Goal: Transaction & Acquisition: Purchase product/service

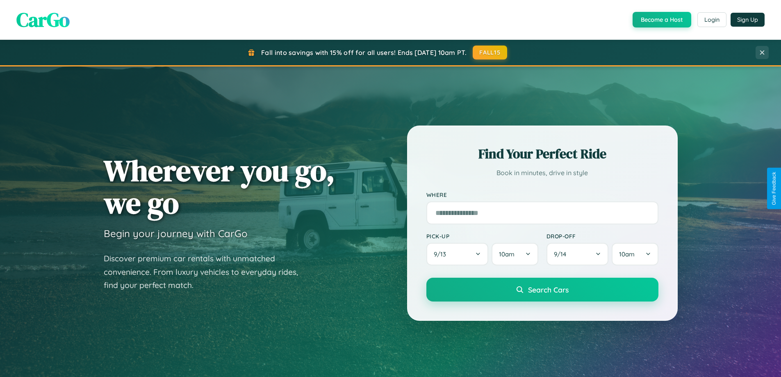
scroll to position [24, 0]
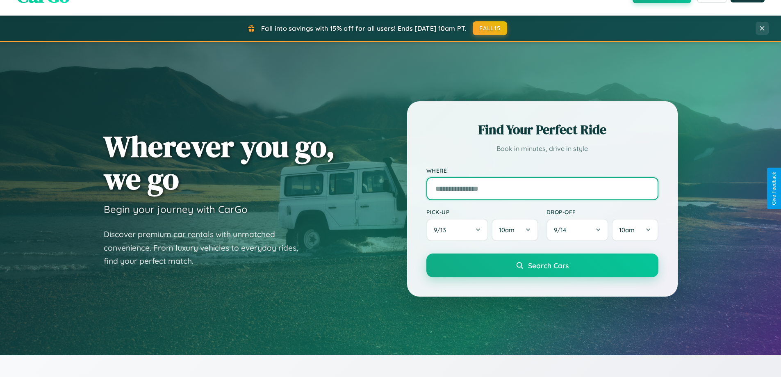
click at [542, 188] on input "text" at bounding box center [542, 188] width 232 height 23
type input "**********"
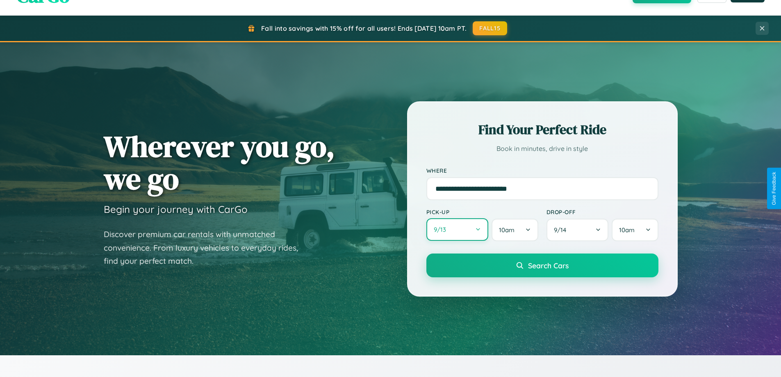
click at [457, 230] on button "9 / 13" at bounding box center [457, 229] width 62 height 23
select select "*"
select select "****"
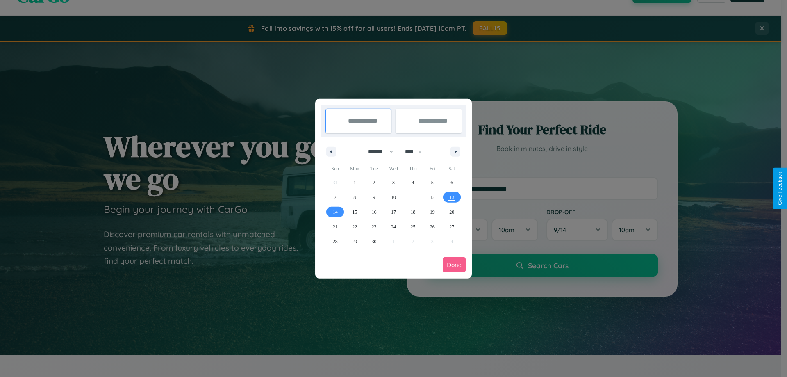
click at [377, 151] on select "******* ******** ***** ***** *** **** **** ****** ********* ******* ******** **…" at bounding box center [379, 152] width 35 height 14
select select "*"
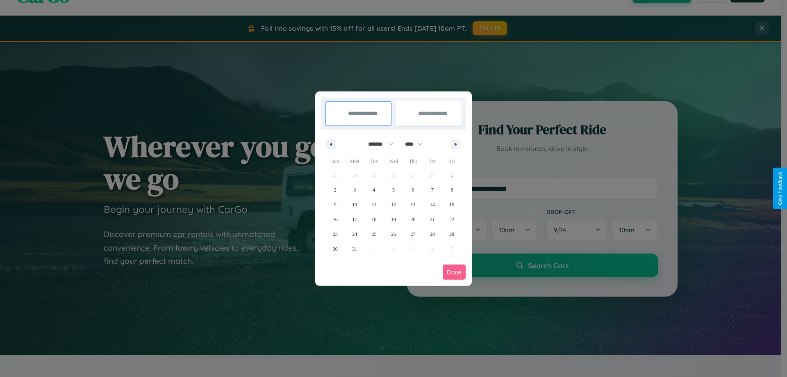
drag, startPoint x: 417, startPoint y: 144, endPoint x: 393, endPoint y: 164, distance: 31.4
click at [417, 144] on select "**** **** **** **** **** **** **** **** **** **** **** **** **** **** **** ****…" at bounding box center [413, 144] width 25 height 14
select select "****"
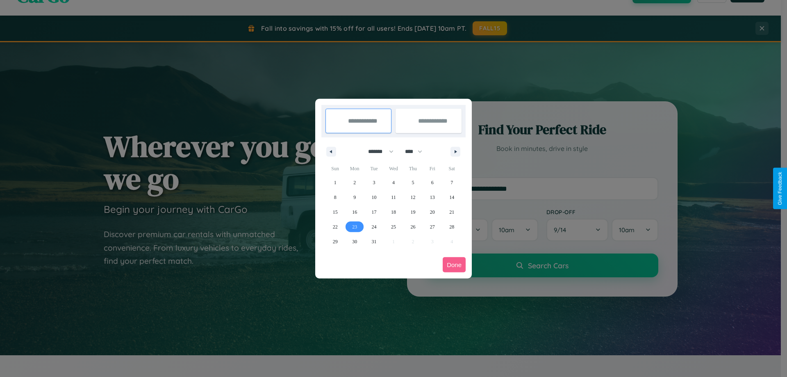
click at [355, 226] on span "23" at bounding box center [354, 226] width 5 height 15
type input "**********"
click at [455, 151] on icon "button" at bounding box center [457, 151] width 4 height 3
select select "*"
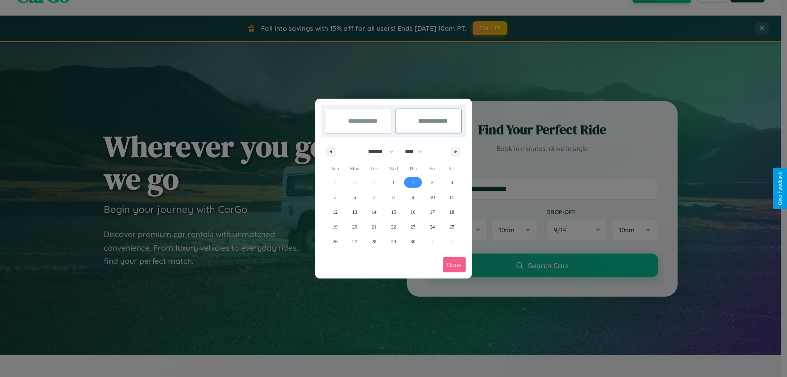
click at [413, 182] on span "2" at bounding box center [412, 182] width 2 height 15
type input "**********"
select select "*"
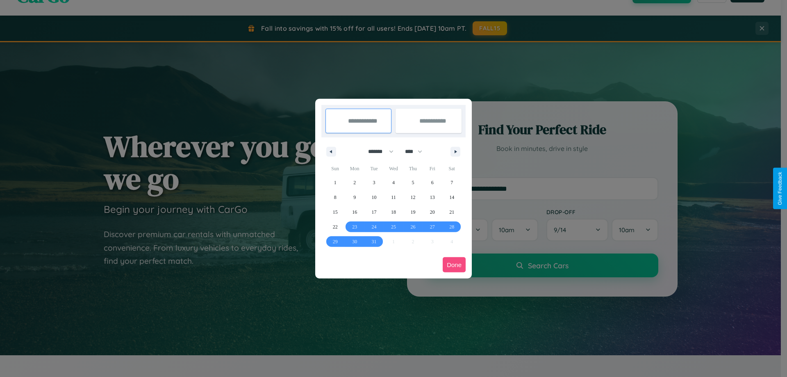
click at [454, 264] on button "Done" at bounding box center [454, 264] width 23 height 15
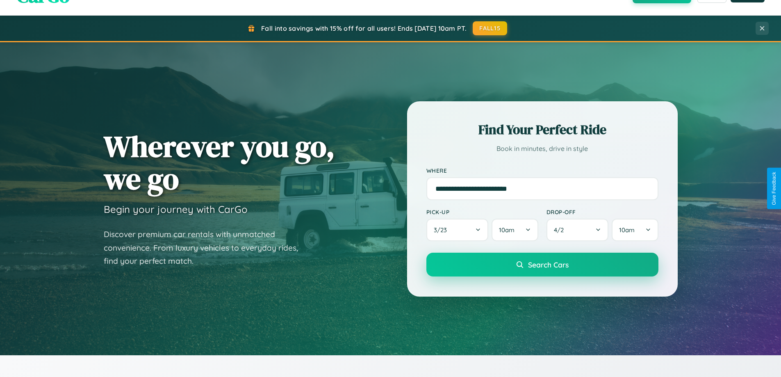
click at [542, 264] on span "Search Cars" at bounding box center [548, 264] width 41 height 9
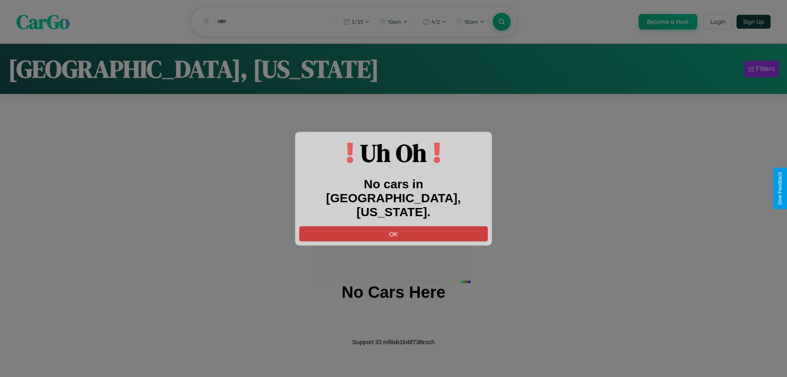
click at [393, 226] on button "OK" at bounding box center [393, 233] width 189 height 15
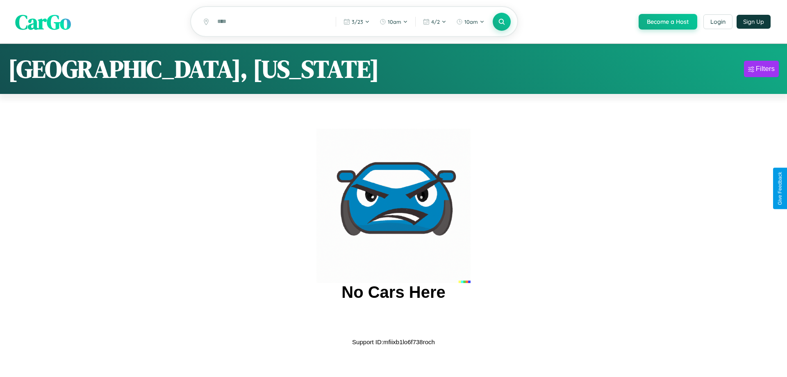
click at [43, 22] on span "CarGo" at bounding box center [43, 21] width 56 height 28
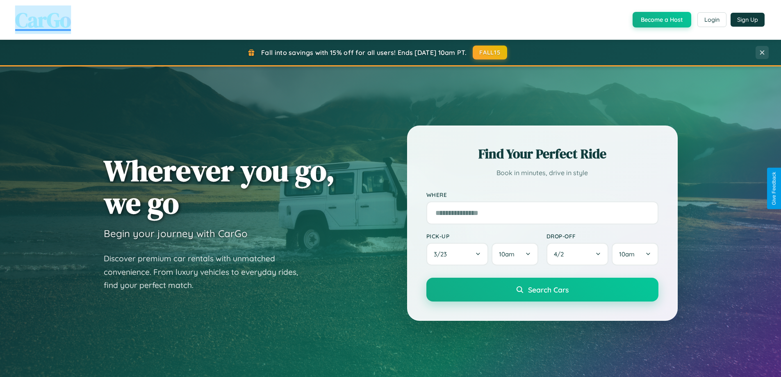
scroll to position [564, 0]
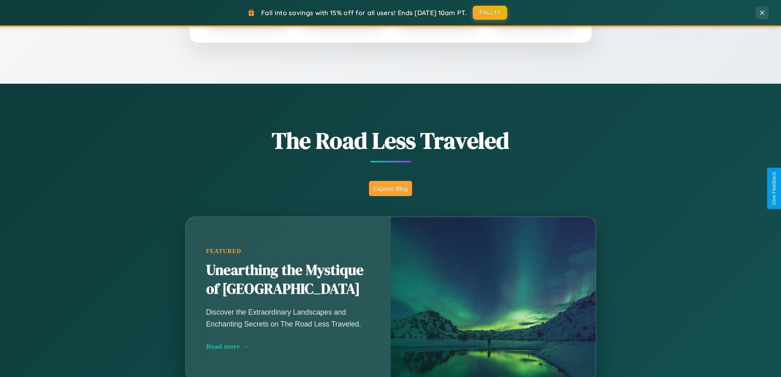
click at [390, 188] on button "Explore Blog" at bounding box center [390, 188] width 43 height 15
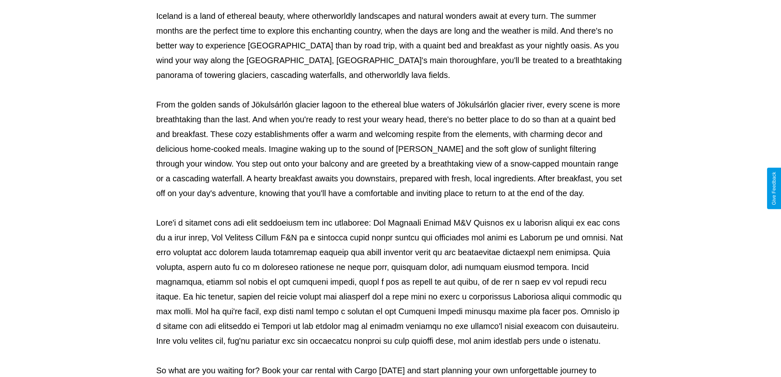
scroll to position [265, 0]
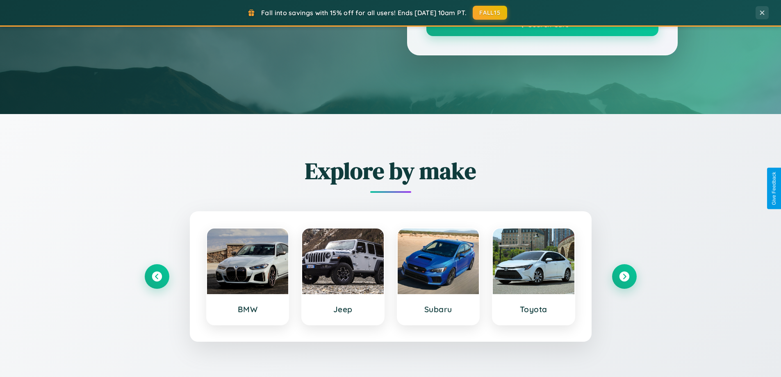
scroll to position [564, 0]
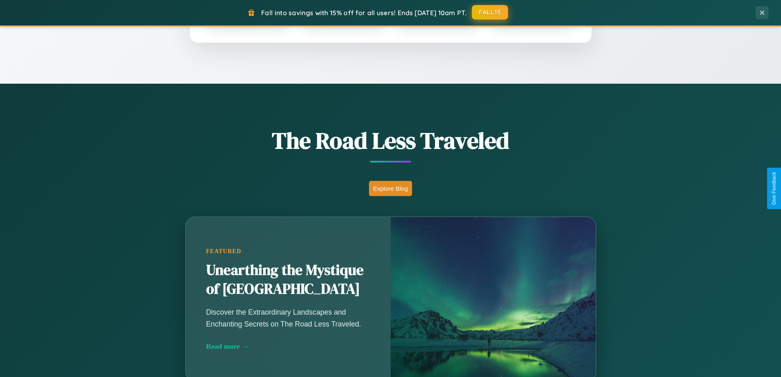
click at [490, 13] on button "FALL15" at bounding box center [490, 12] width 36 height 15
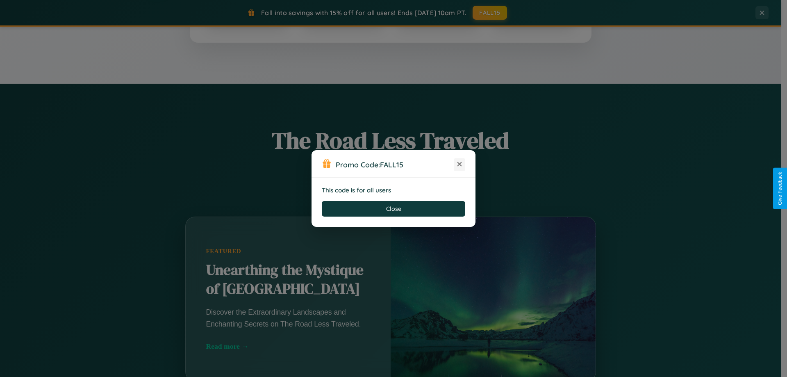
click at [459, 164] on icon at bounding box center [459, 164] width 8 height 8
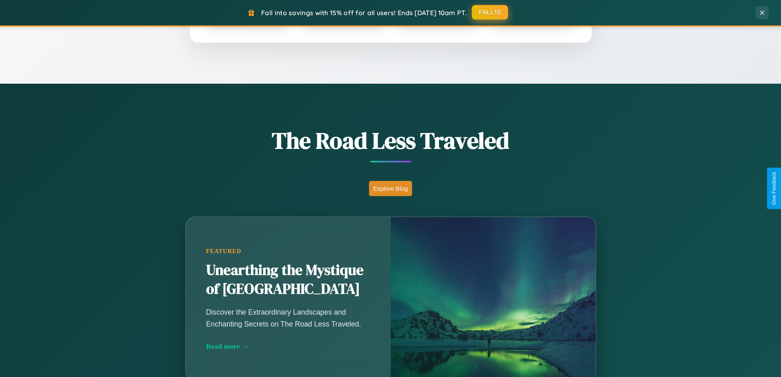
click at [490, 13] on button "FALL15" at bounding box center [490, 12] width 36 height 15
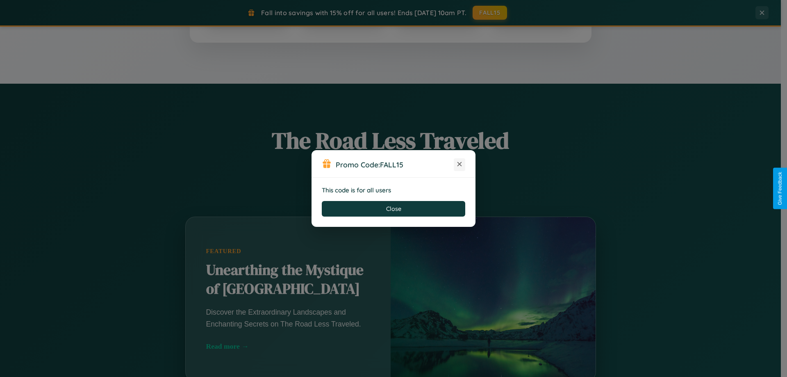
click at [459, 164] on icon at bounding box center [459, 164] width 8 height 8
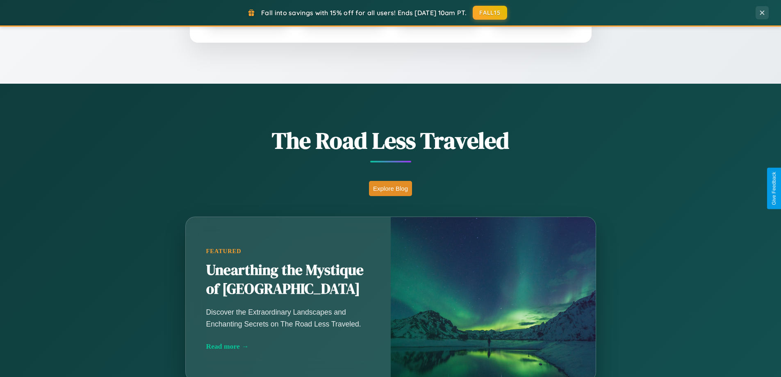
scroll to position [353, 0]
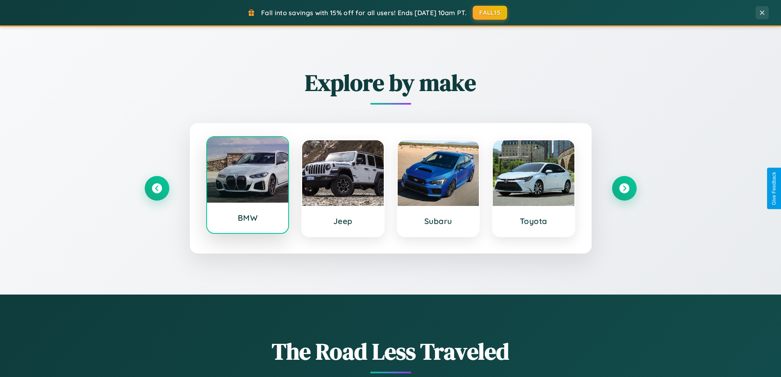
click at [247, 188] on div at bounding box center [248, 170] width 82 height 66
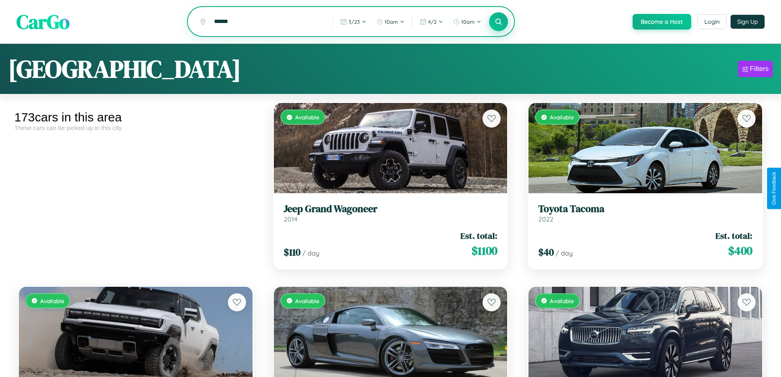
click at [498, 22] on icon at bounding box center [499, 22] width 8 height 8
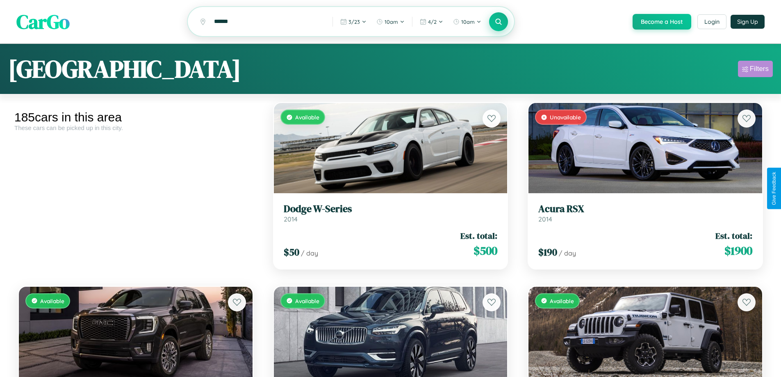
click at [755, 70] on div "Filters" at bounding box center [759, 69] width 19 height 8
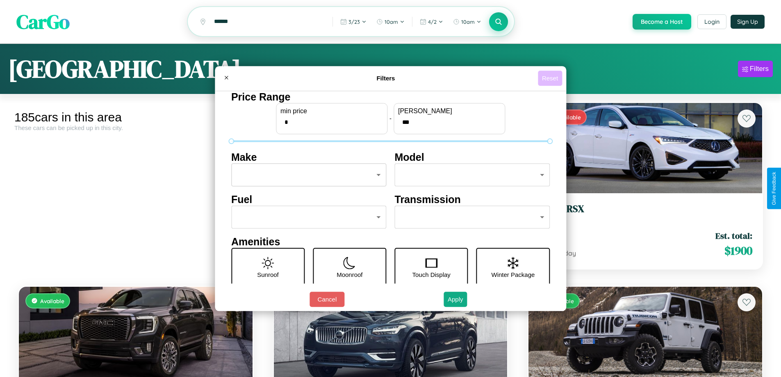
click at [551, 78] on button "Reset" at bounding box center [550, 77] width 24 height 15
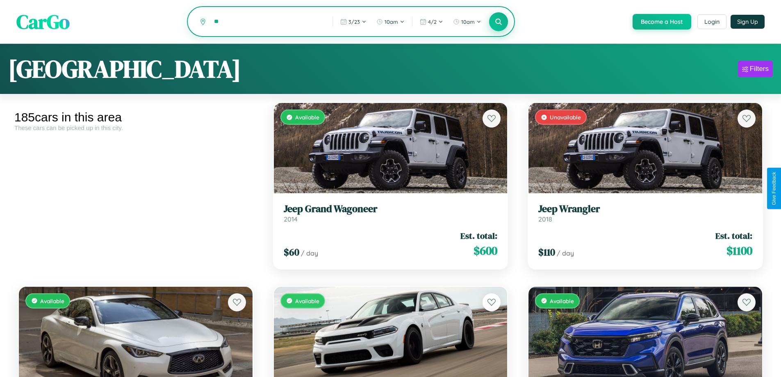
type input "*"
type input "******"
click at [498, 22] on icon at bounding box center [499, 22] width 8 height 8
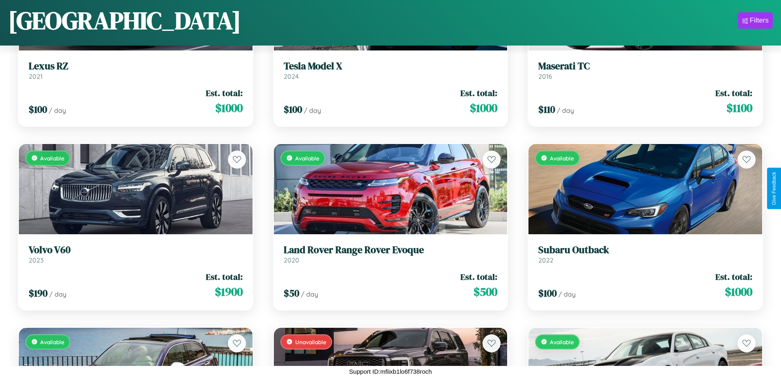
scroll to position [7089, 0]
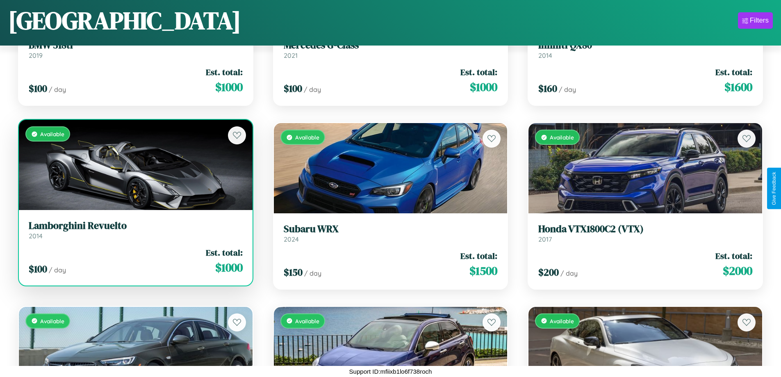
click at [134, 233] on link "Lamborghini Revuelto 2014" at bounding box center [136, 230] width 214 height 20
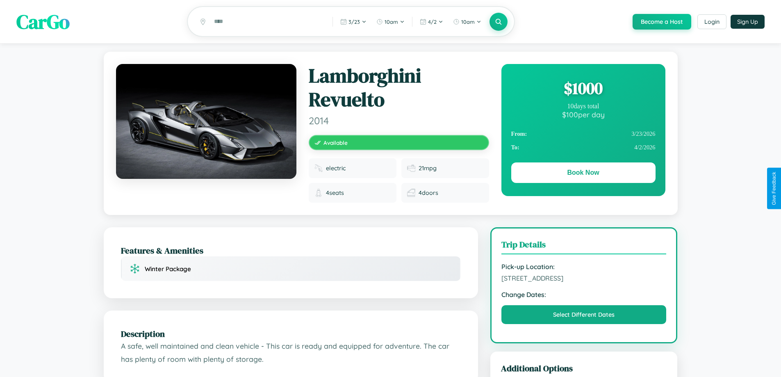
click at [583, 89] on div "$ 1000" at bounding box center [583, 88] width 144 height 22
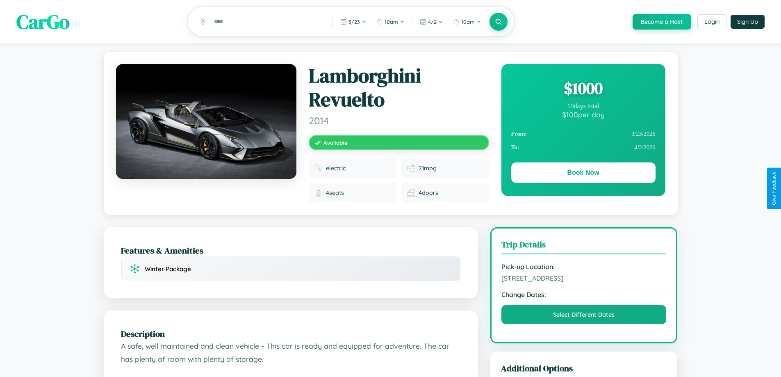
click at [583, 89] on div "$ 1000" at bounding box center [583, 88] width 144 height 22
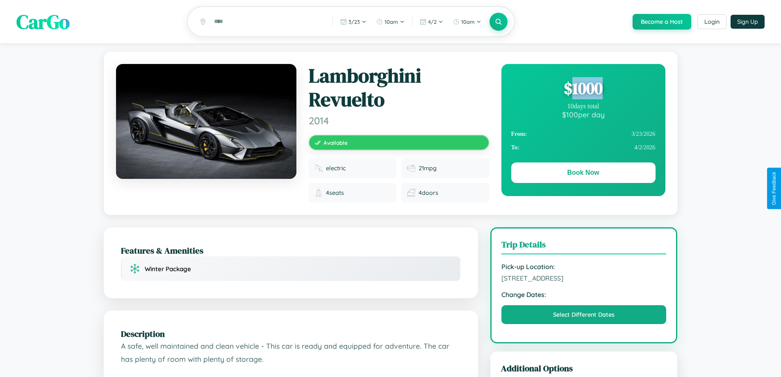
click at [583, 89] on div "$ 1000" at bounding box center [583, 88] width 144 height 22
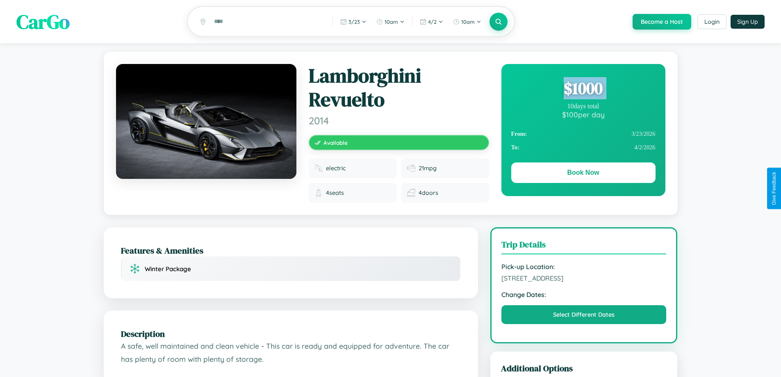
click at [583, 89] on div "$ 1000" at bounding box center [583, 88] width 144 height 22
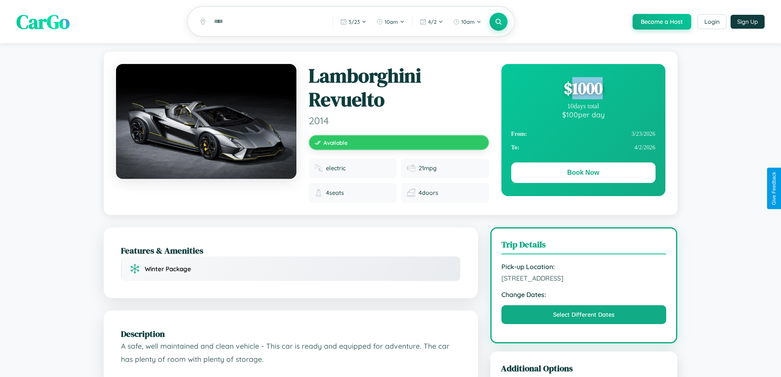
click at [583, 89] on div "$ 1000" at bounding box center [583, 88] width 144 height 22
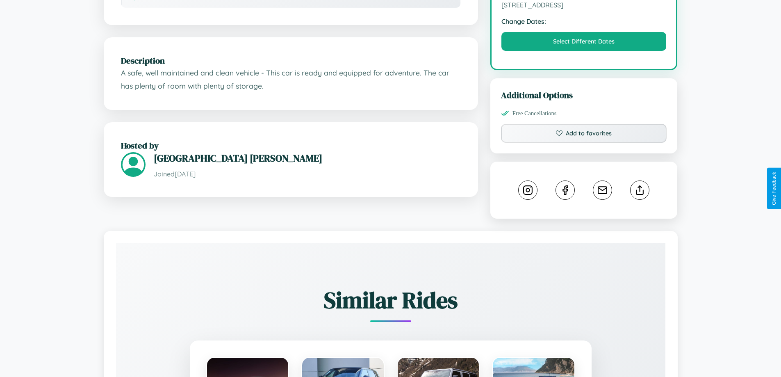
scroll to position [276, 0]
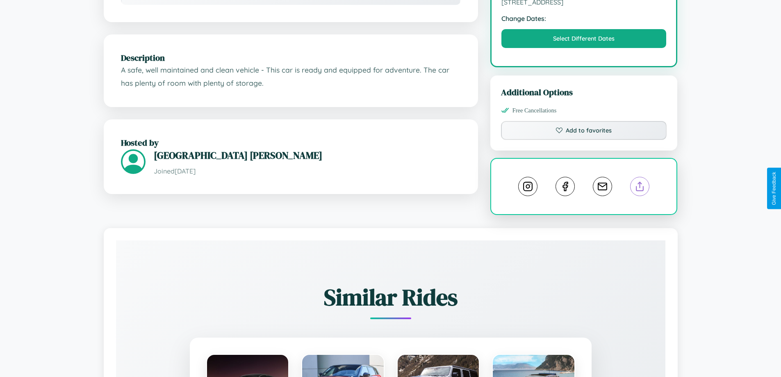
click at [640, 188] on line at bounding box center [640, 185] width 0 height 6
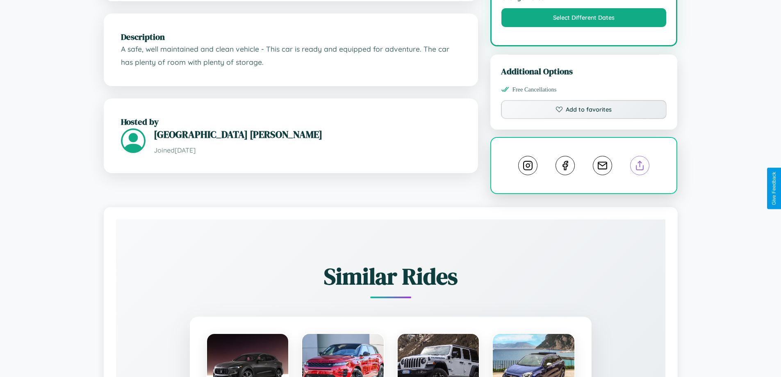
scroll to position [473, 0]
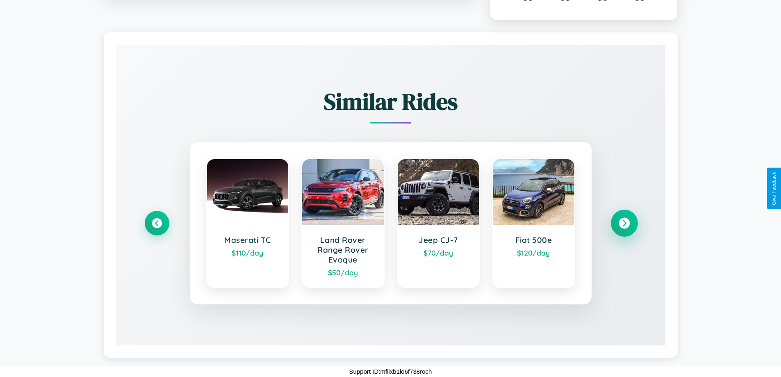
click at [624, 223] on icon at bounding box center [623, 223] width 11 height 11
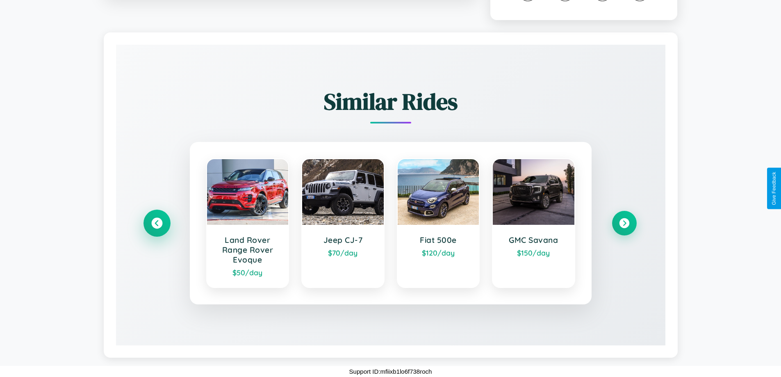
click at [157, 223] on icon at bounding box center [156, 223] width 11 height 11
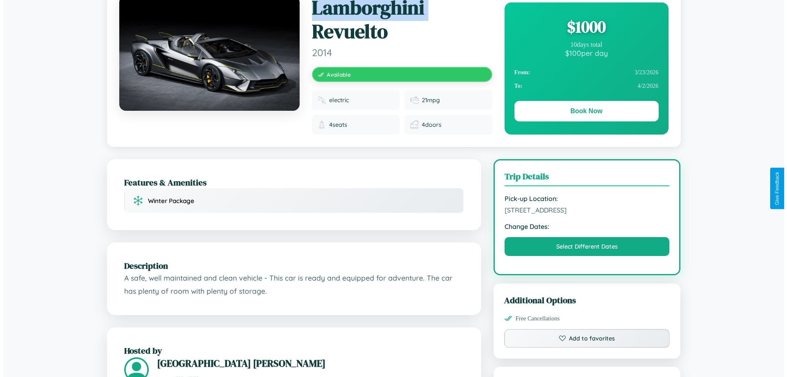
scroll to position [0, 0]
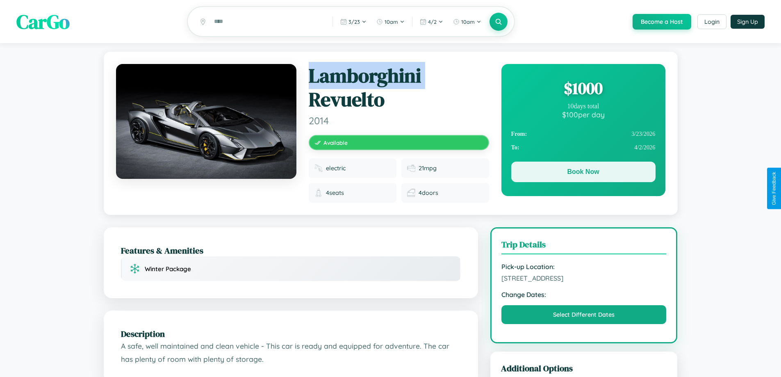
click at [583, 174] on button "Book Now" at bounding box center [583, 171] width 144 height 20
